Goal: Find contact information: Find contact information

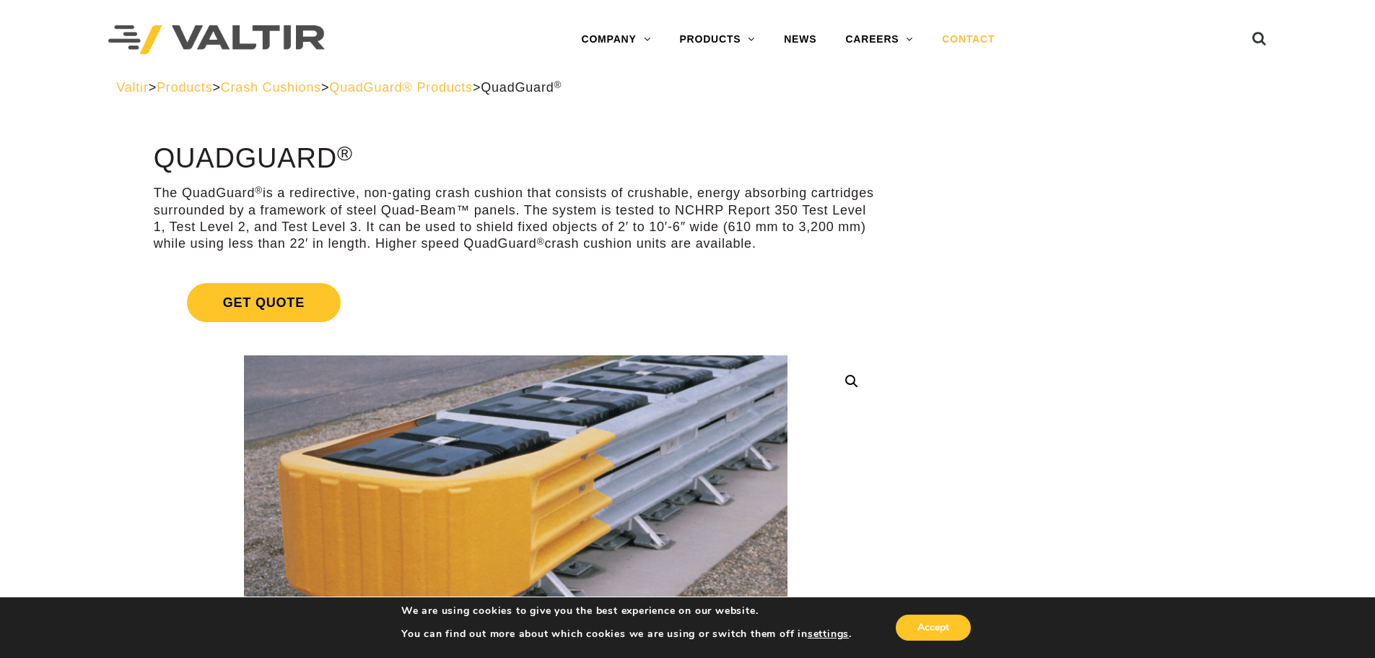
click at [970, 35] on link "CONTACT" at bounding box center [969, 39] width 82 height 29
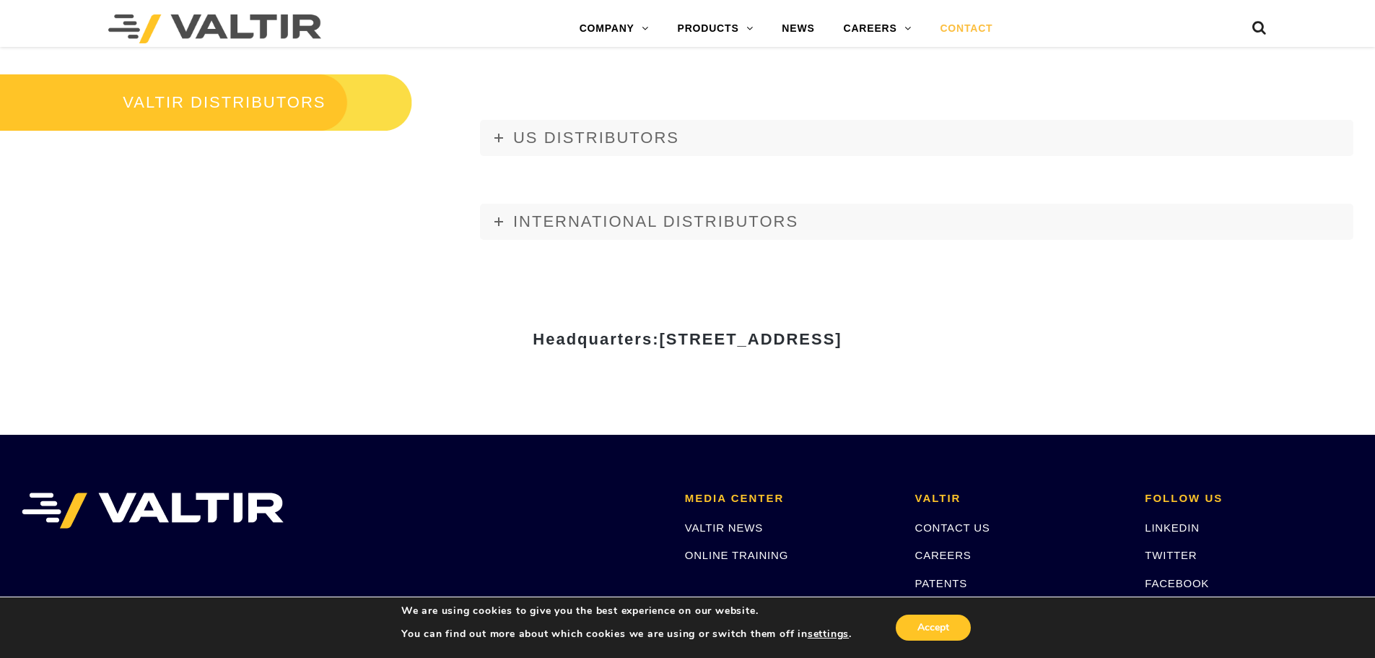
scroll to position [1805, 0]
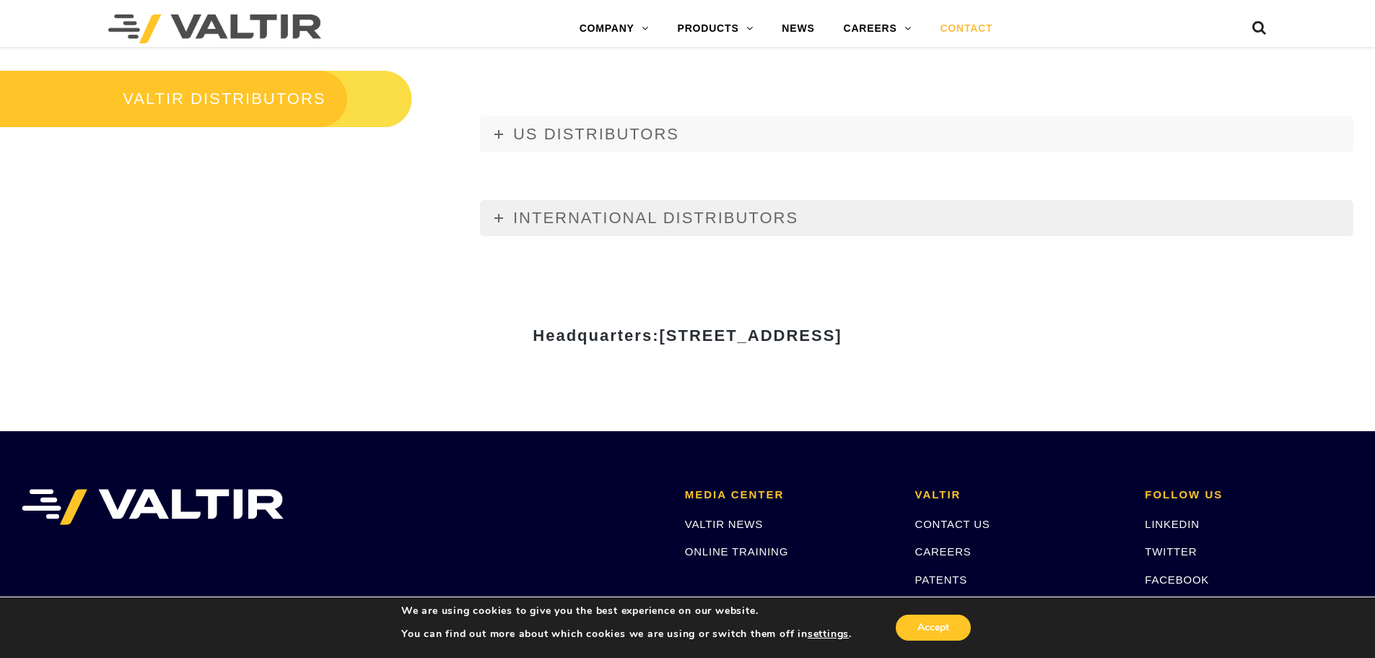
click at [503, 215] on icon at bounding box center [499, 218] width 9 height 9
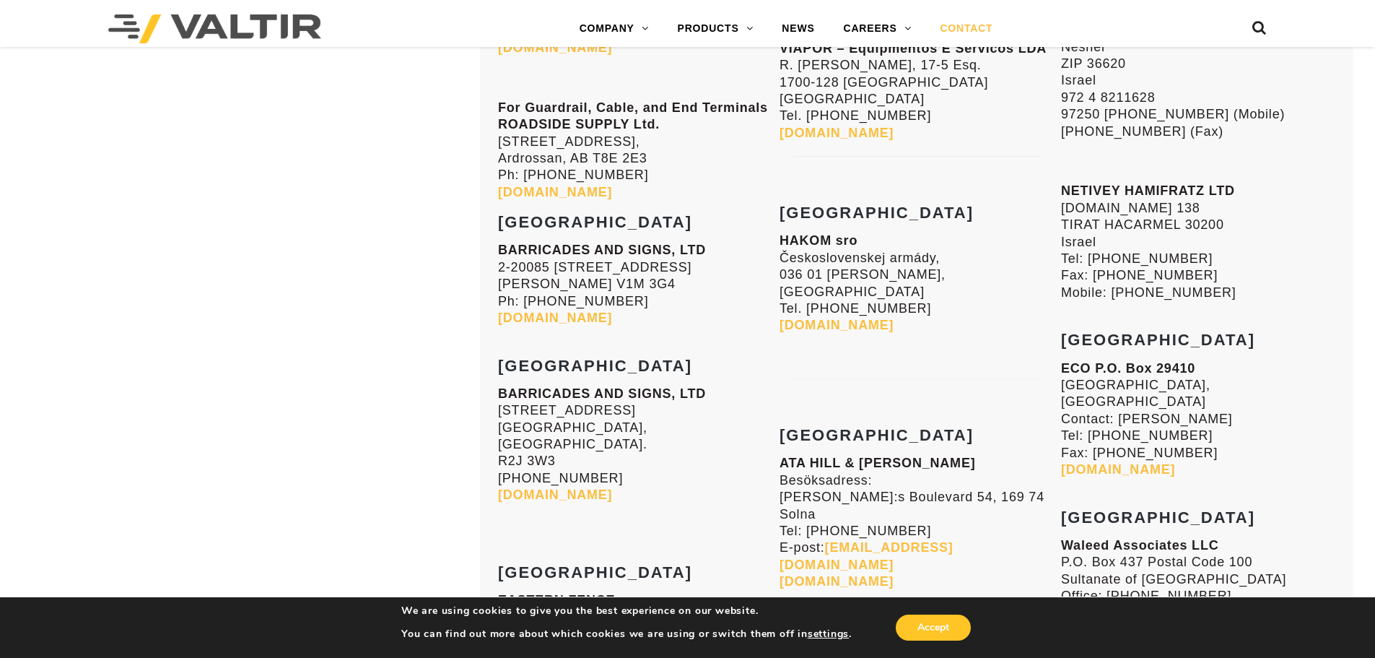
scroll to position [4910, 0]
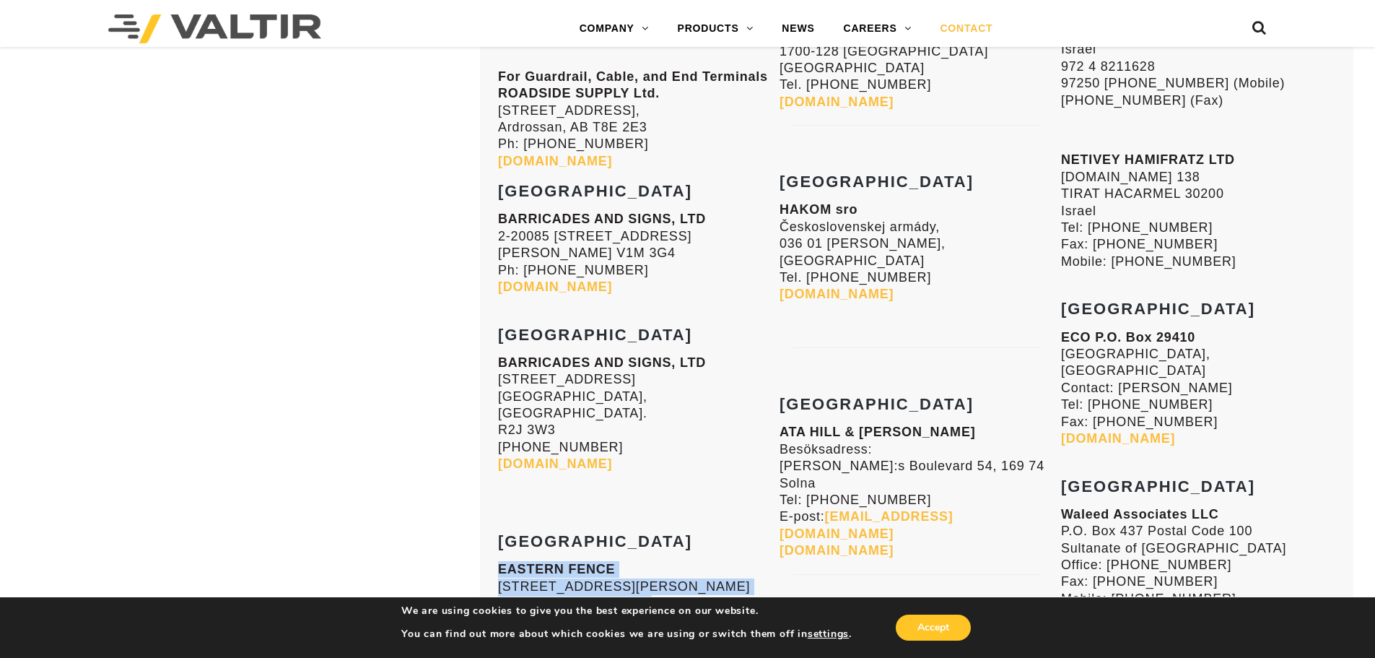
drag, startPoint x: 647, startPoint y: 445, endPoint x: 496, endPoint y: 412, distance: 154.5
click at [645, 561] on p "EASTERN FENCE 80 Henri Dunant St. Moncton, NB, E1E 1E6 Ph: 506-857-8141 eastern…" at bounding box center [635, 611] width 274 height 101
